Goal: Browse casually

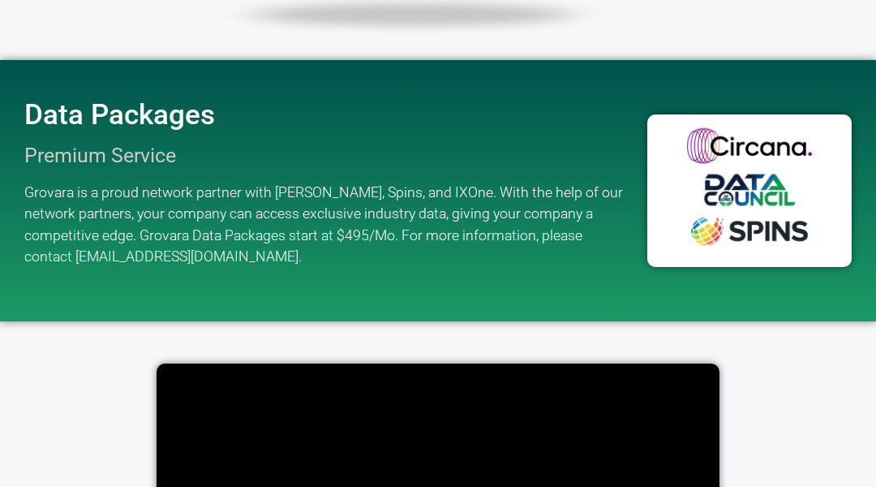
scroll to position [2268, 0]
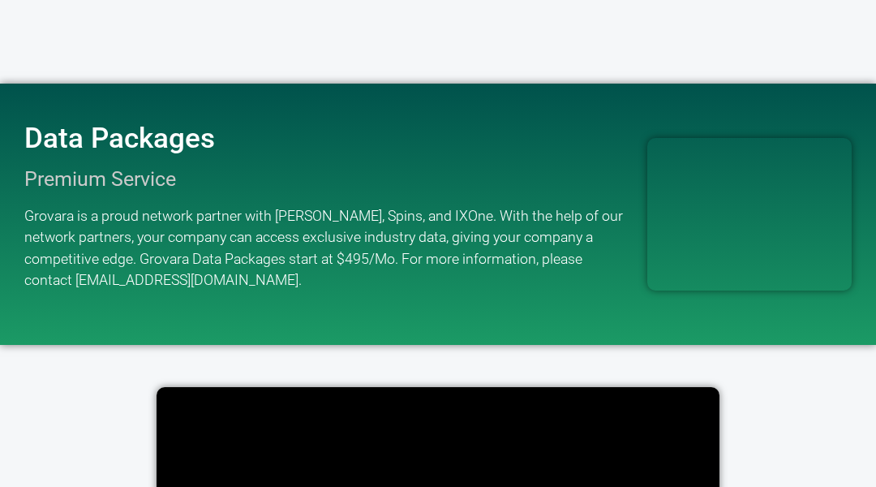
scroll to position [2268, 0]
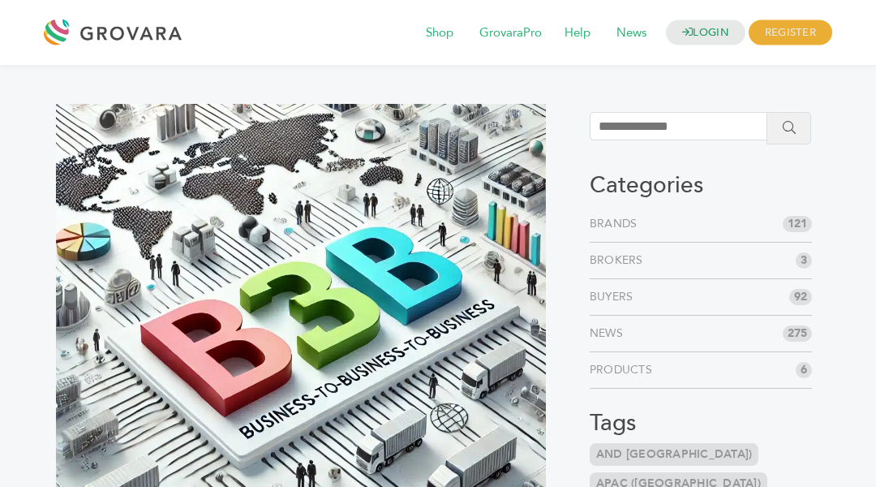
scroll to position [2637, 0]
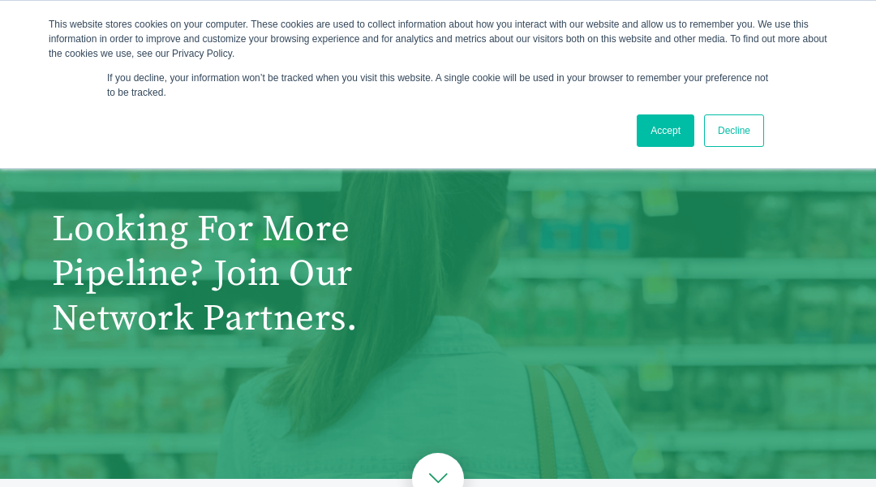
scroll to position [652, 0]
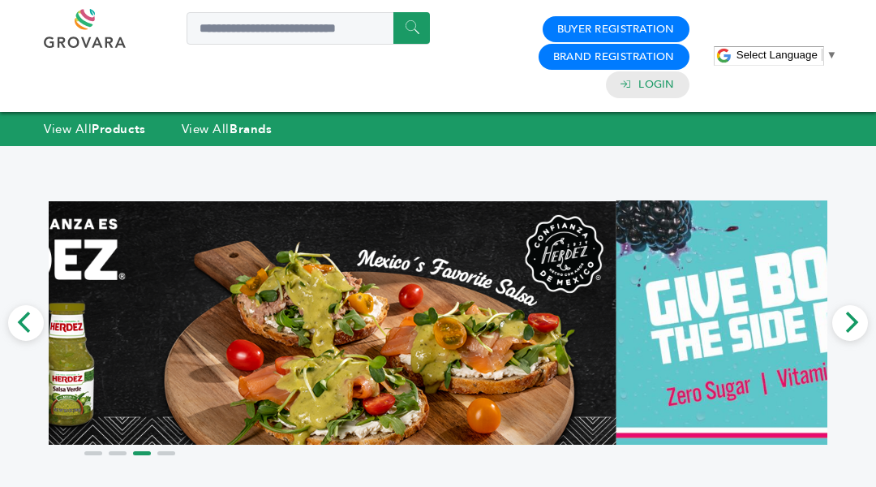
scroll to position [1766, 0]
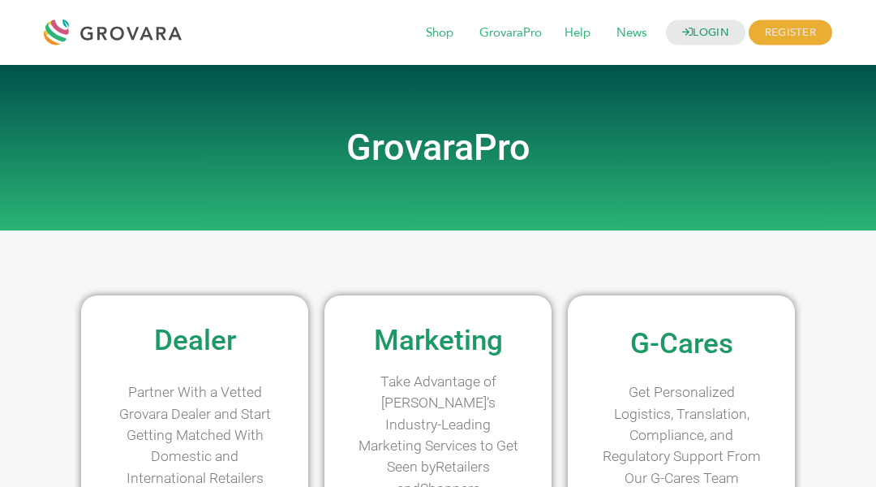
scroll to position [1664, 0]
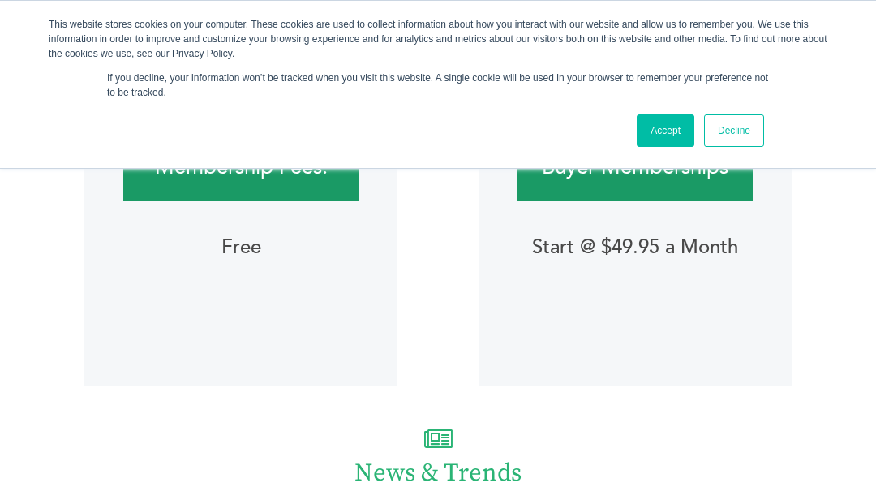
scroll to position [2380, 0]
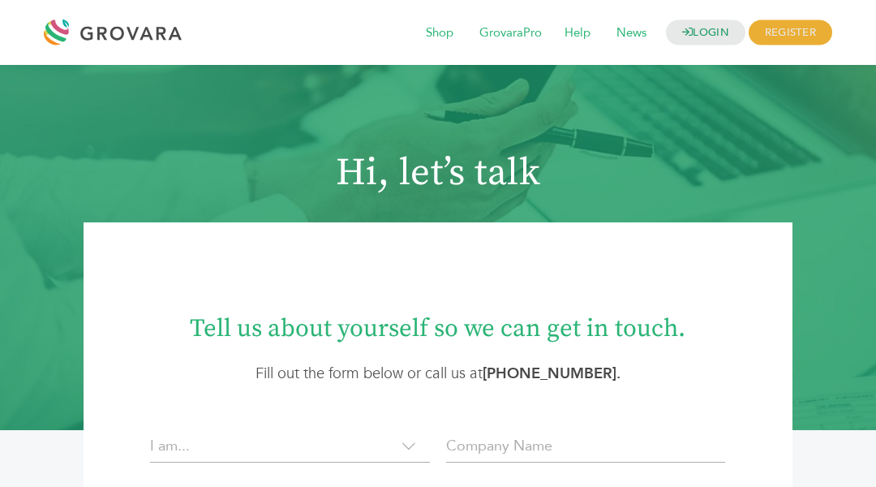
scroll to position [1161, 0]
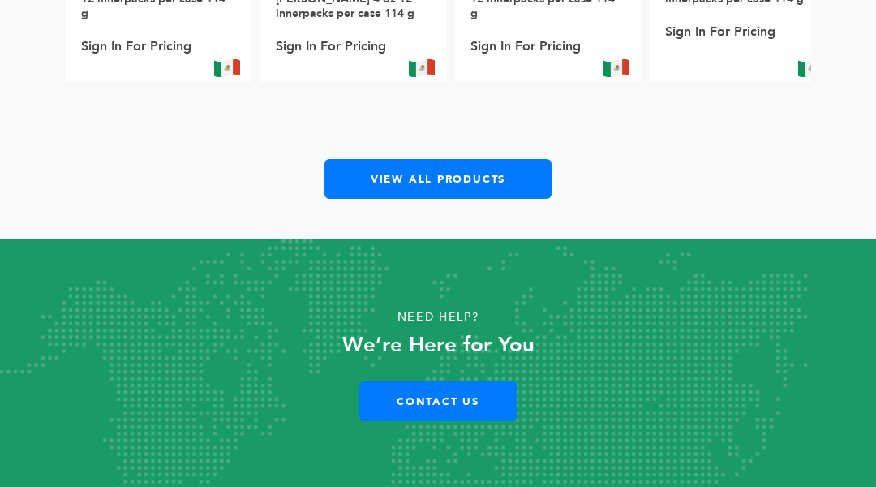
scroll to position [1536, 0]
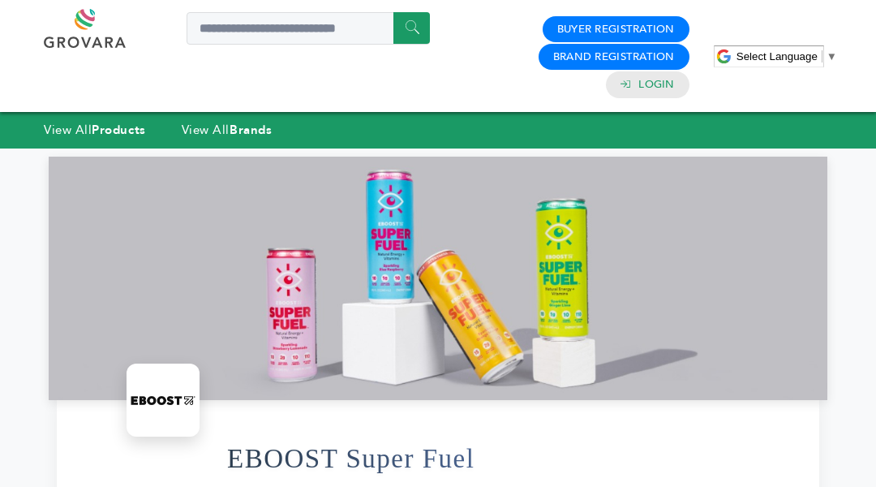
scroll to position [3520, 0]
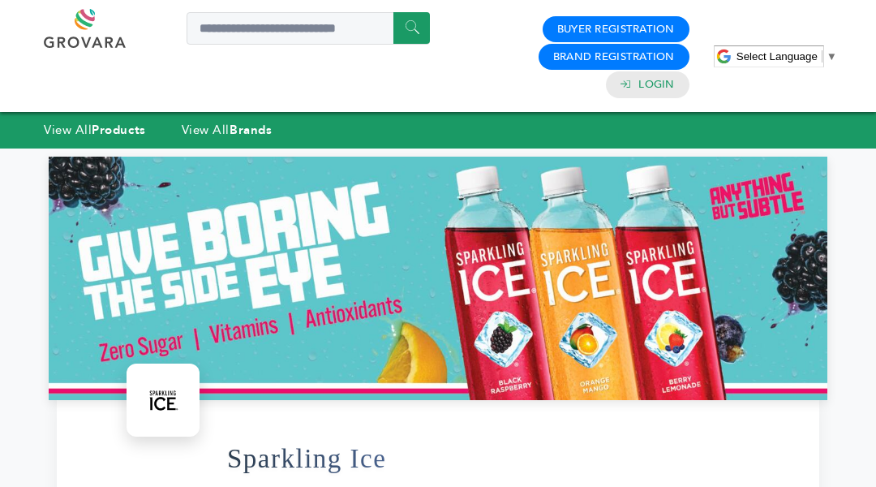
scroll to position [1648, 0]
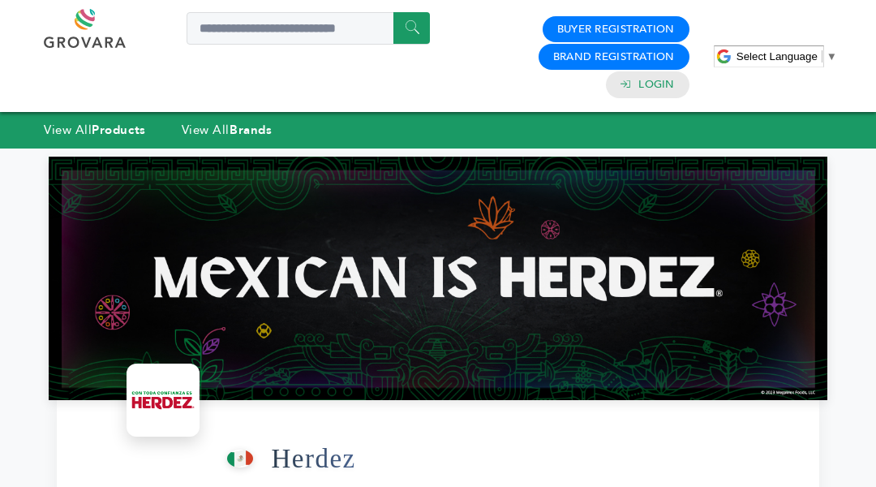
scroll to position [2029, 0]
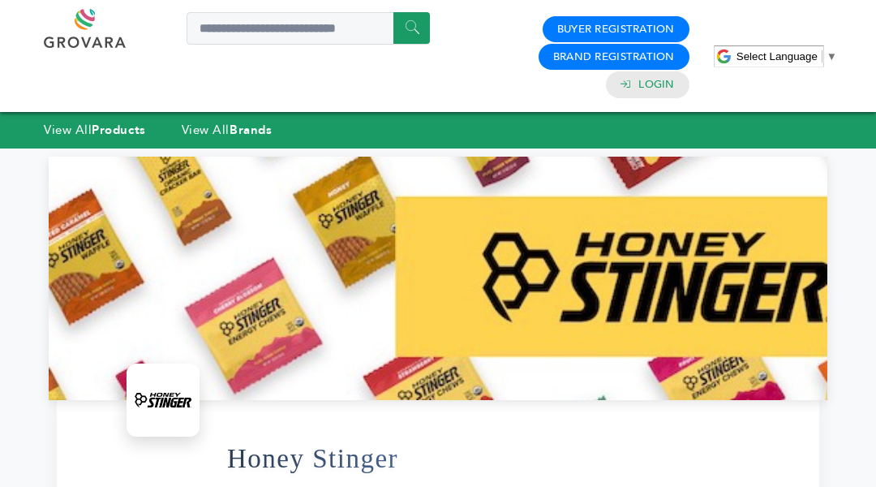
scroll to position [2181, 0]
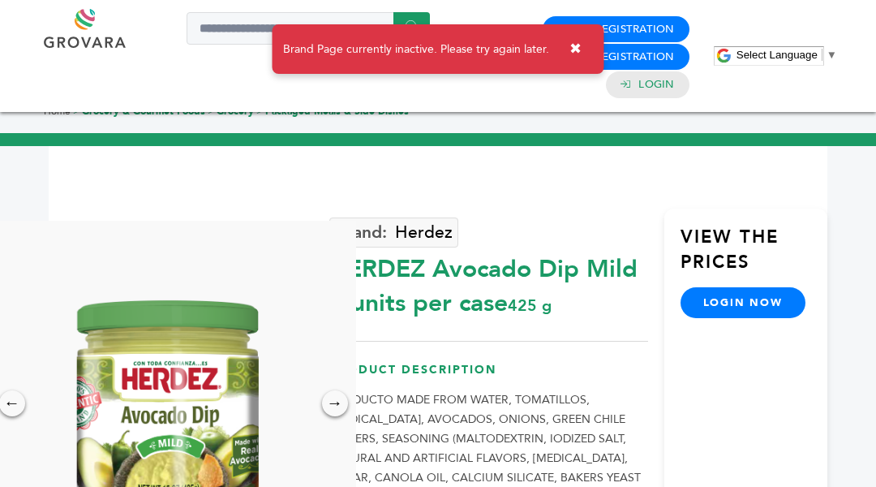
scroll to position [882, 0]
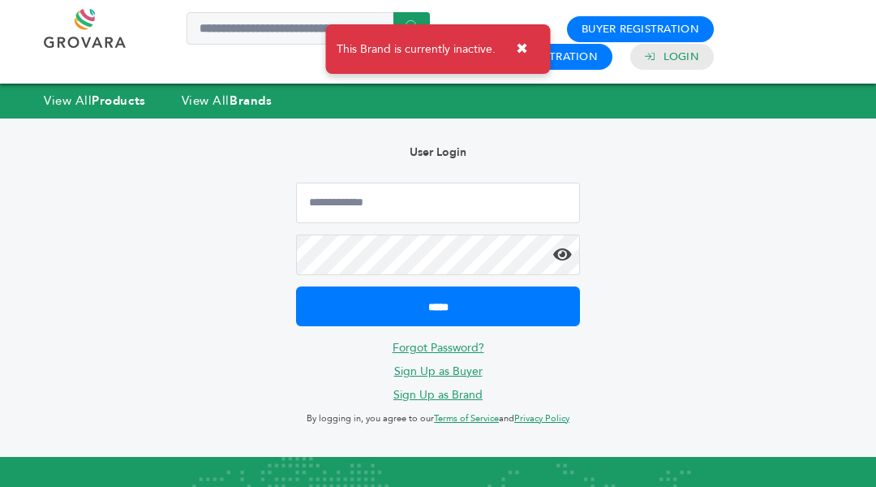
scroll to position [245, 0]
